Goal: Task Accomplishment & Management: Complete application form

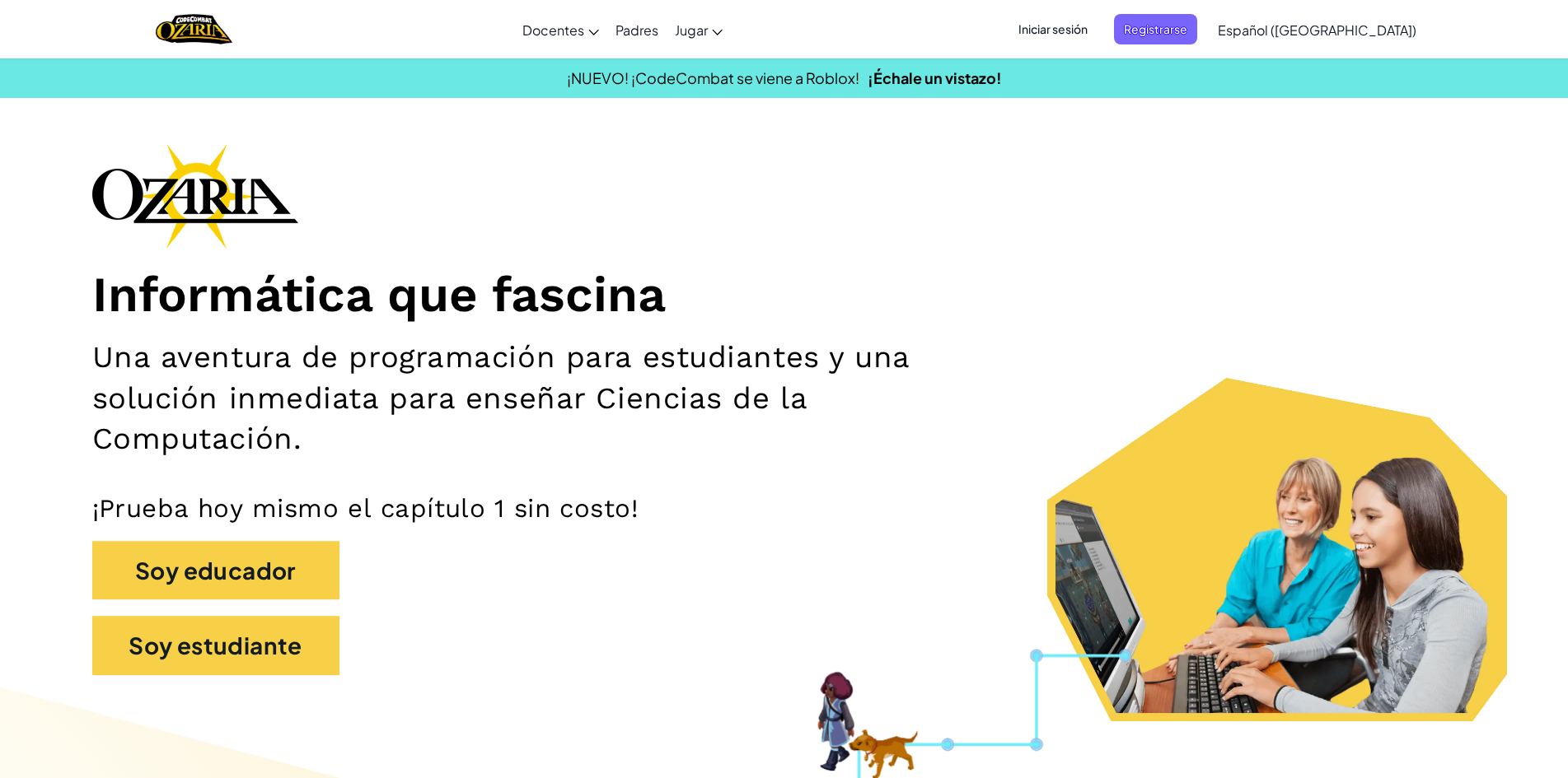
click at [1097, 20] on span "Iniciar sesión" at bounding box center [1053, 29] width 89 height 31
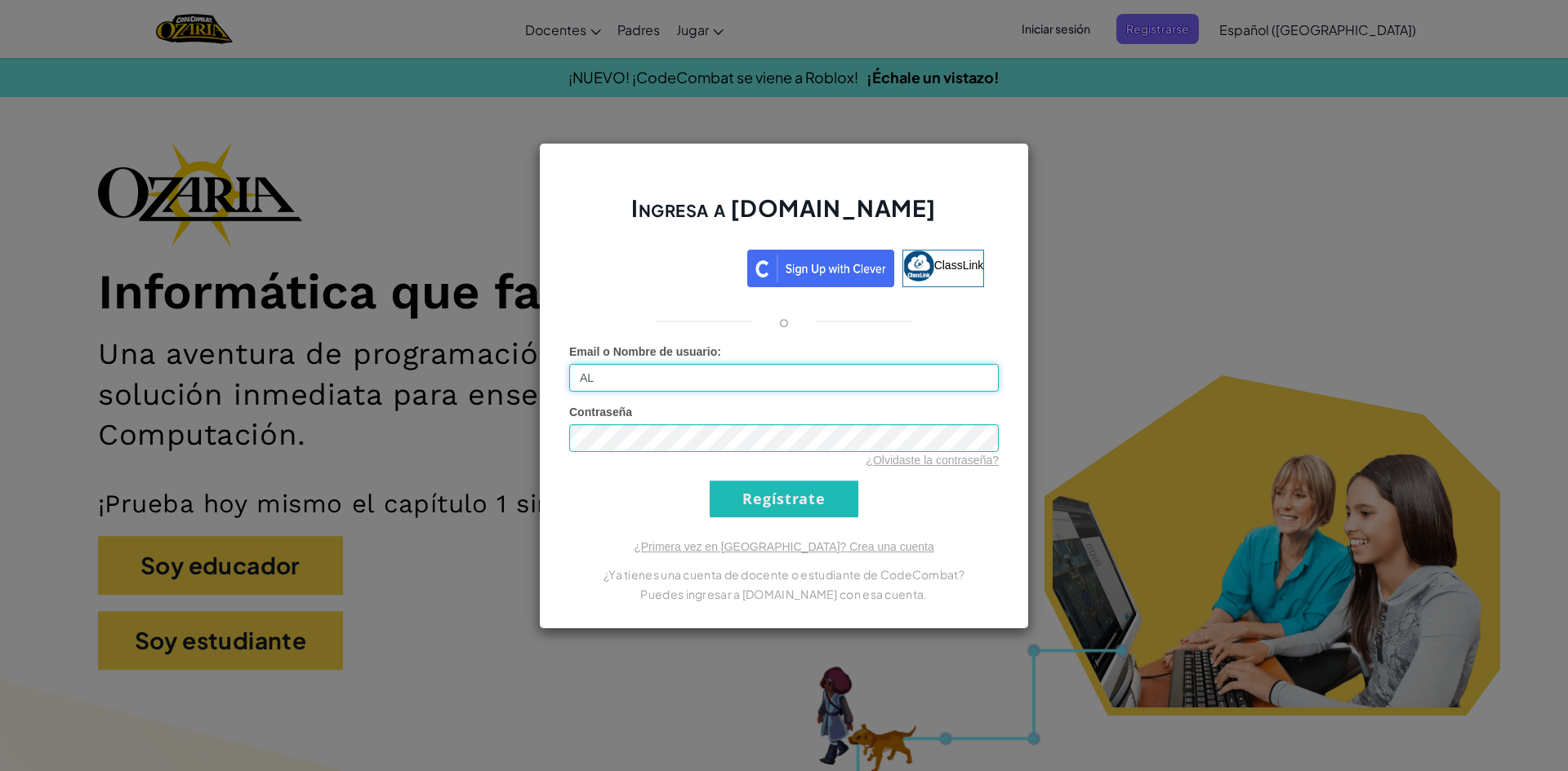
type input "[EMAIL_ADDRESS][DOMAIN_NAME]"
click at [710, 481] on input "Regístrate" at bounding box center [784, 500] width 148 height 37
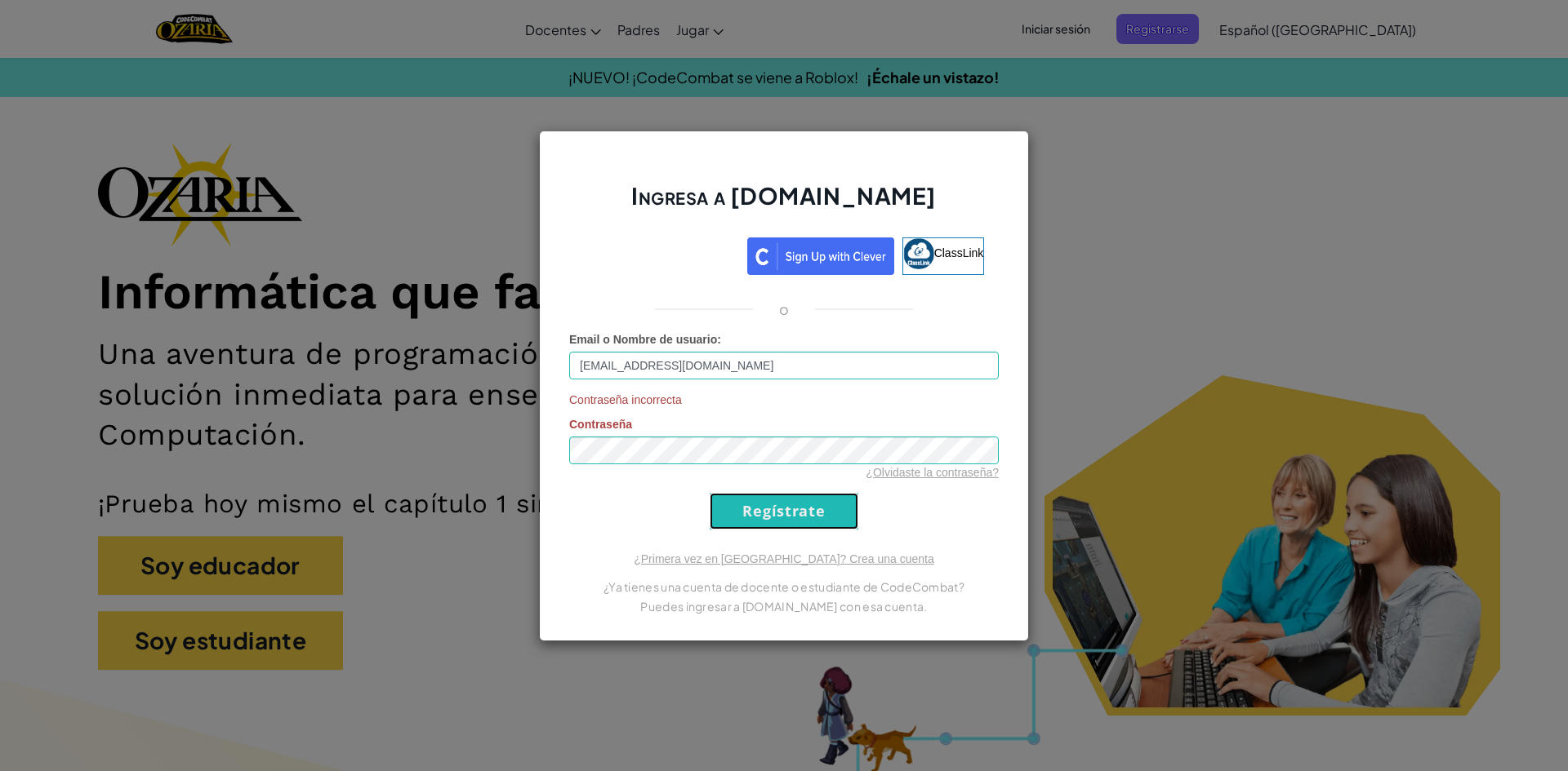
click at [820, 525] on input "Regístrate" at bounding box center [784, 511] width 148 height 37
click at [763, 465] on div "¿Olvidaste la contraseña?" at bounding box center [784, 472] width 430 height 17
click at [741, 516] on input "Regístrate" at bounding box center [784, 511] width 148 height 37
